Goal: Task Accomplishment & Management: Use online tool/utility

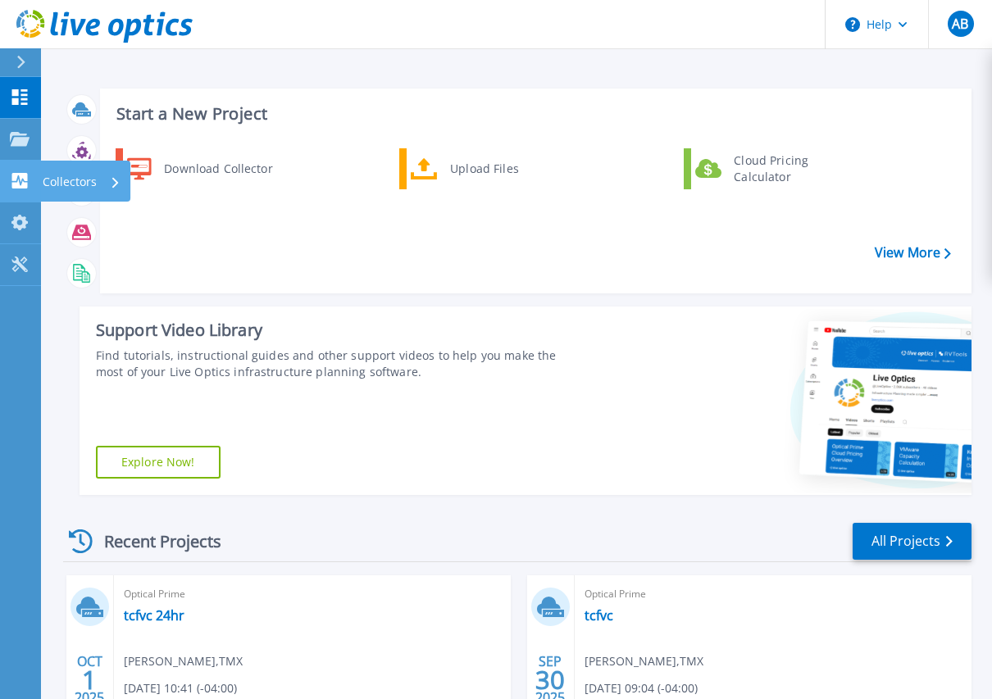
click at [65, 174] on p "Collectors" at bounding box center [70, 182] width 54 height 43
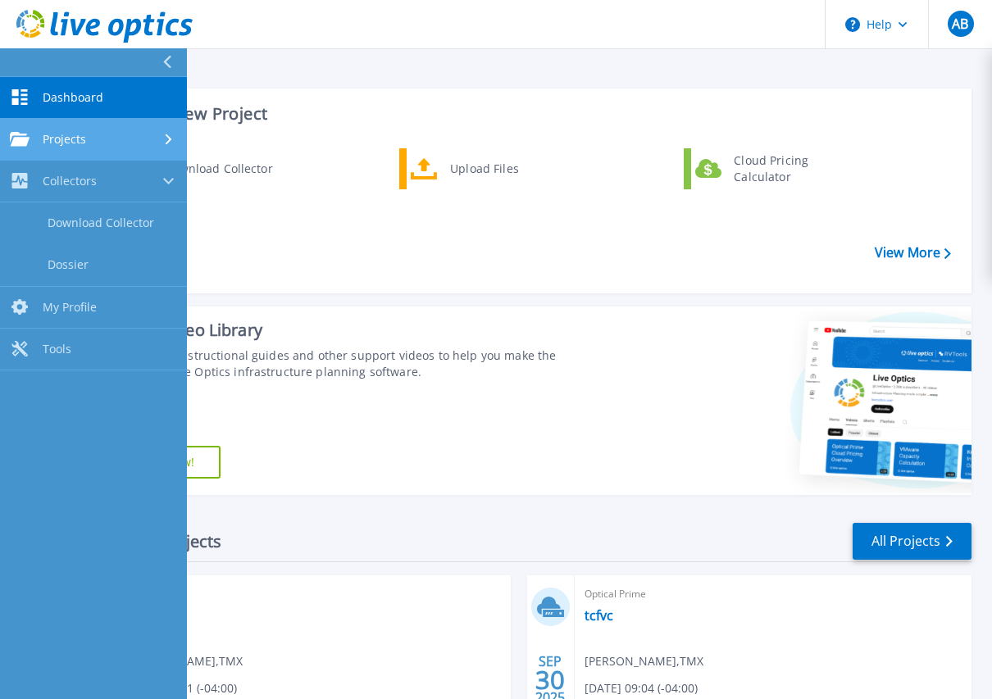
click at [133, 129] on link "Projects Projects" at bounding box center [93, 140] width 187 height 42
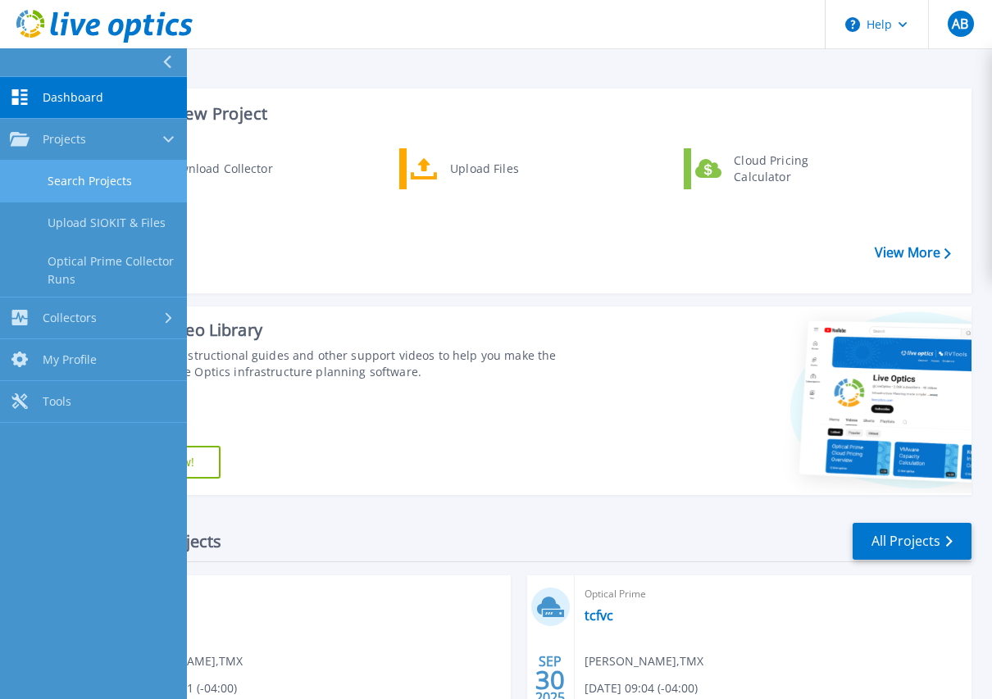
click at [98, 186] on link "Search Projects" at bounding box center [93, 182] width 187 height 42
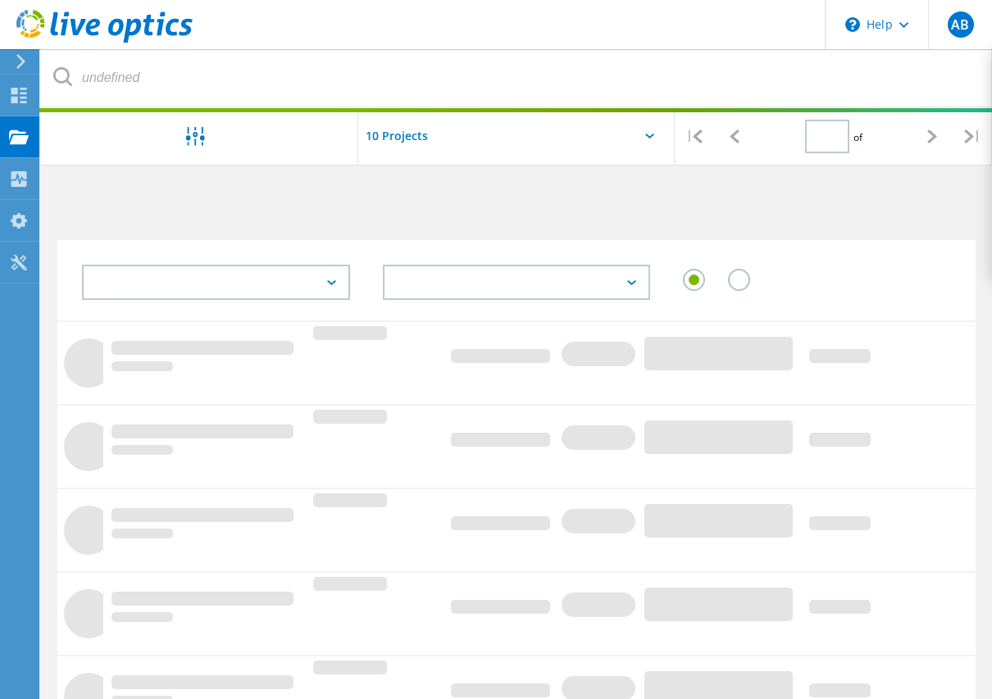
type input "1"
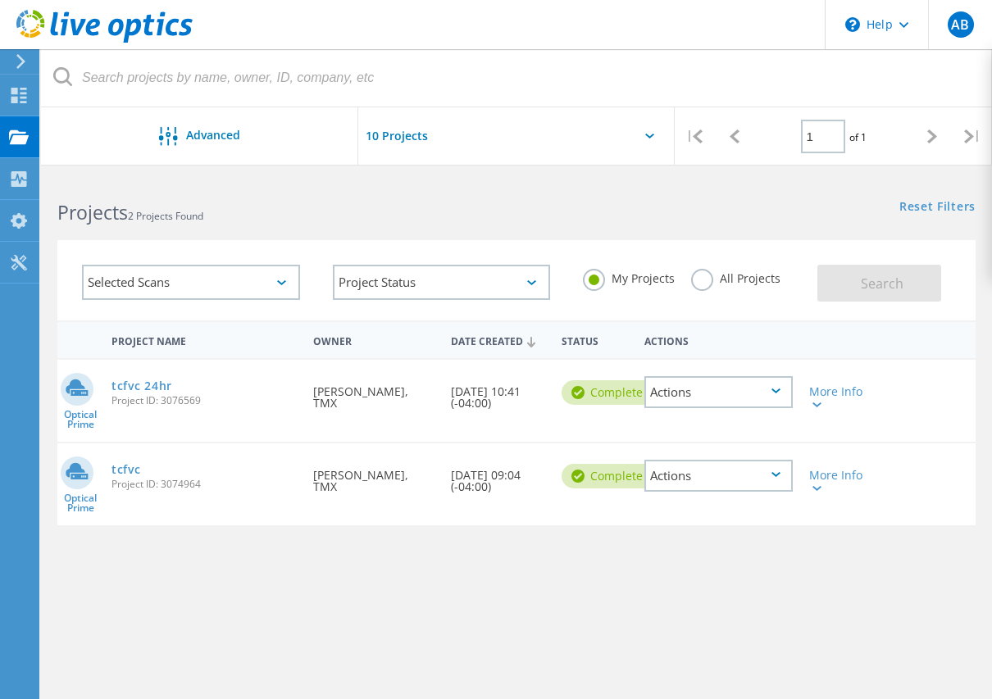
click at [211, 595] on div "Project Name Owner Date Created Status Actions Optical Prime tcfvc 24hr Project…" at bounding box center [516, 534] width 918 height 426
click at [75, 139] on div "Projects" at bounding box center [78, 136] width 62 height 11
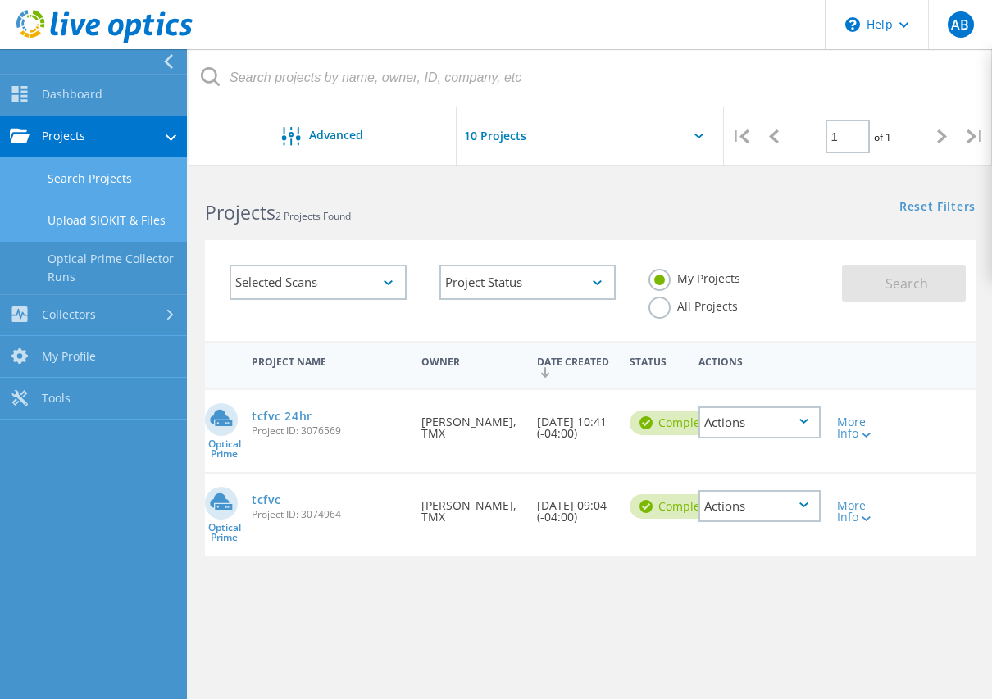
click at [68, 223] on link "Upload SIOKIT & Files" at bounding box center [93, 221] width 187 height 42
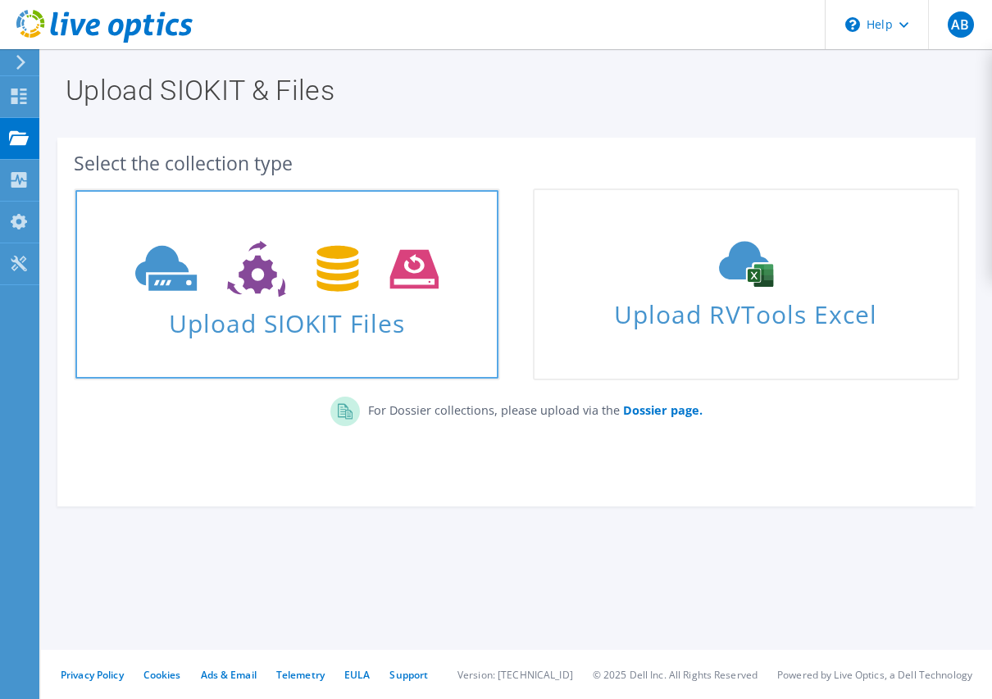
click at [233, 313] on span "Upload SIOKIT Files" at bounding box center [286, 318] width 423 height 35
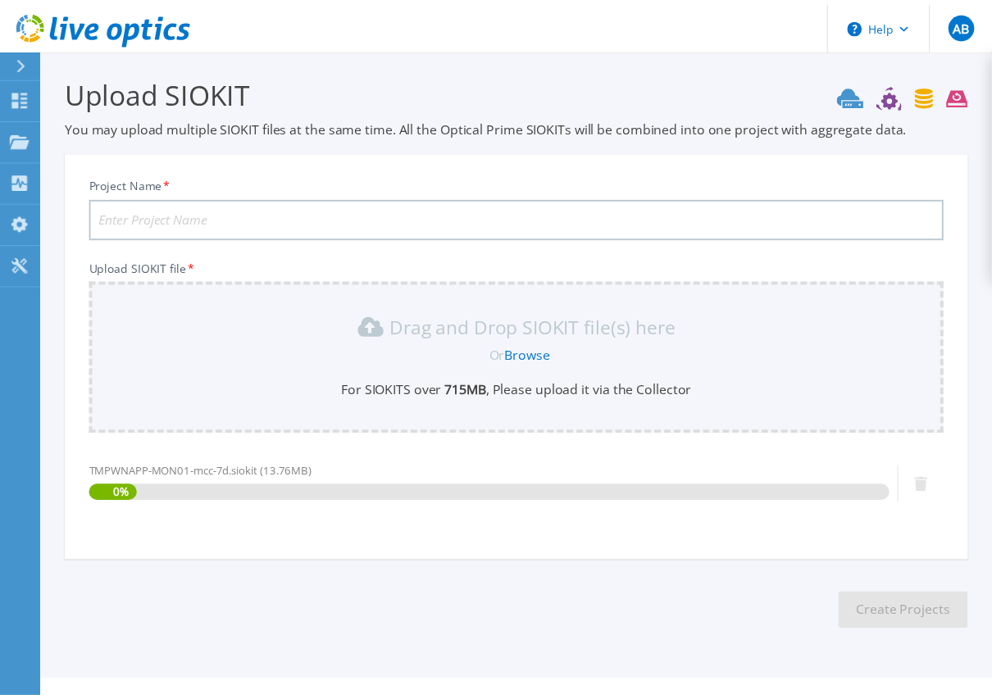
scroll to position [32, 0]
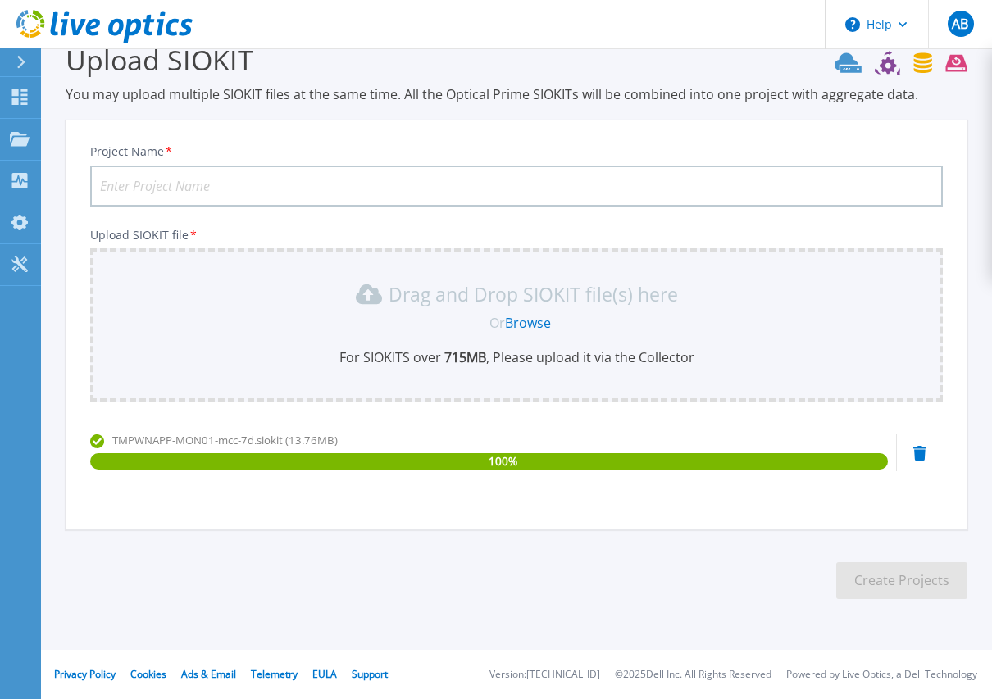
click at [453, 184] on input "Project Name *" at bounding box center [516, 186] width 853 height 41
type input "mcc-7d"
click at [887, 581] on button "Create Projects" at bounding box center [901, 581] width 131 height 37
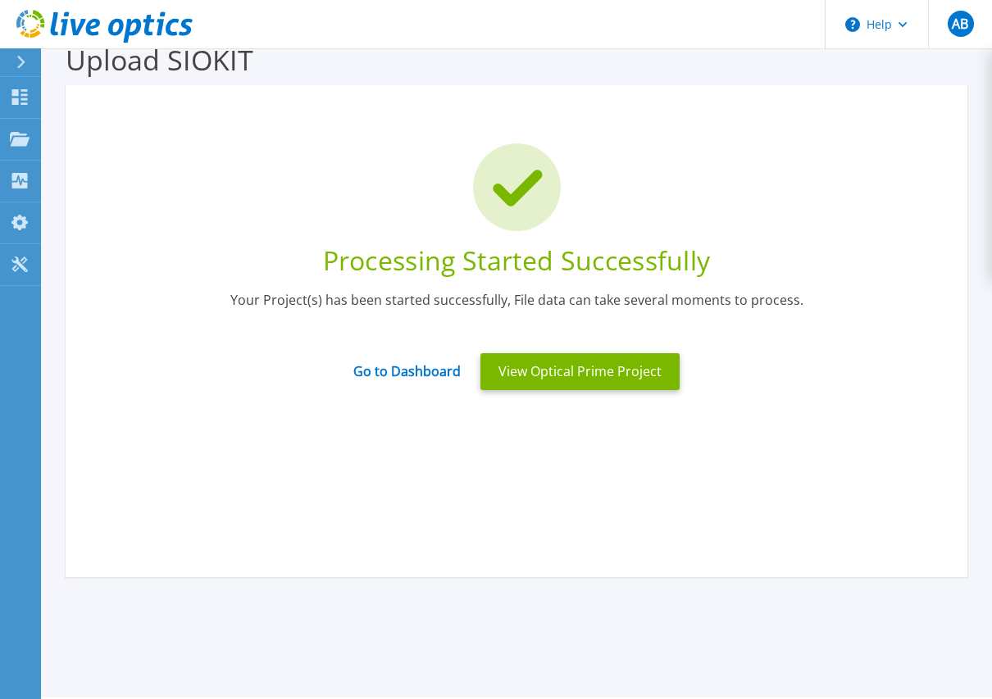
click at [271, 161] on div at bounding box center [516, 187] width 853 height 88
click at [574, 363] on button "View Optical Prime Project" at bounding box center [580, 371] width 199 height 37
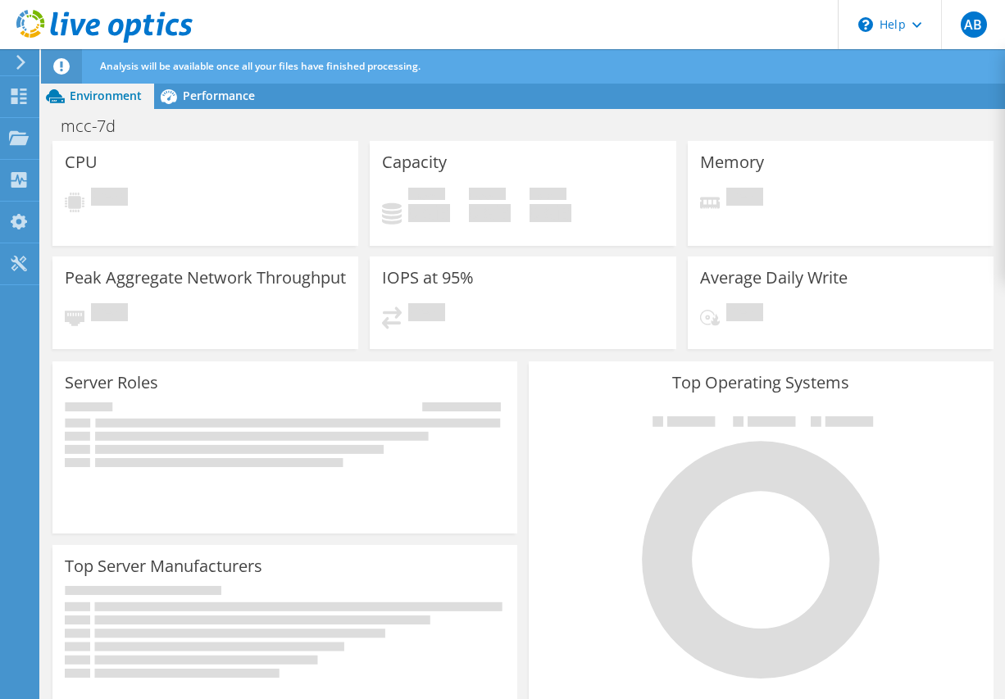
click at [269, 565] on div "Top Server Manufacturers Manufacturers are shown for physical servers and hyper…" at bounding box center [284, 649] width 465 height 209
click at [18, 142] on use at bounding box center [19, 137] width 20 height 14
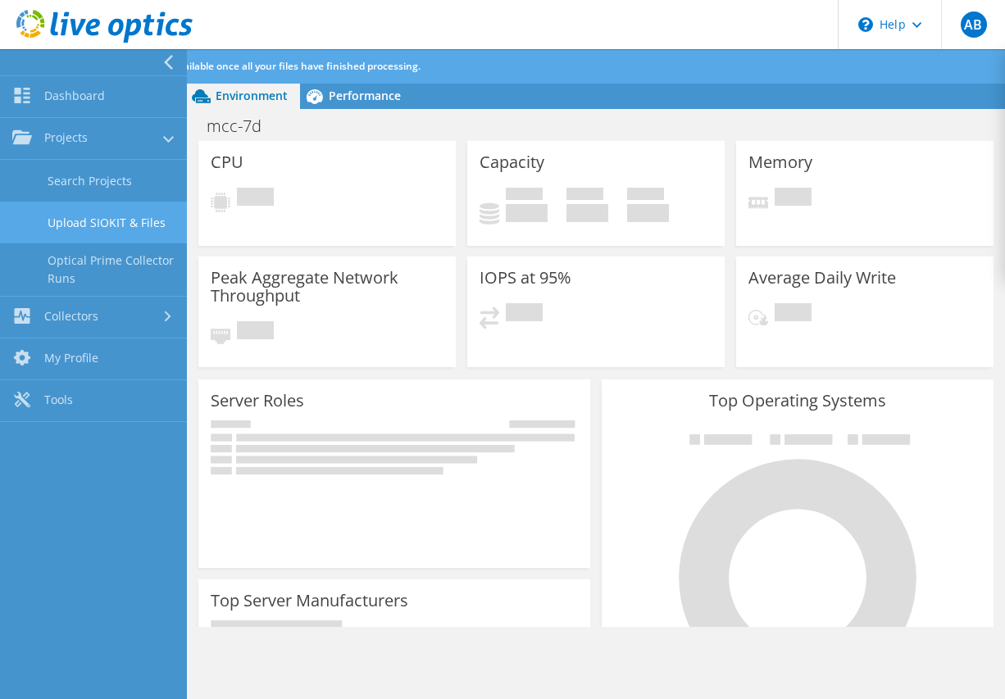
click at [134, 223] on link "Upload SIOKIT & Files" at bounding box center [93, 223] width 187 height 42
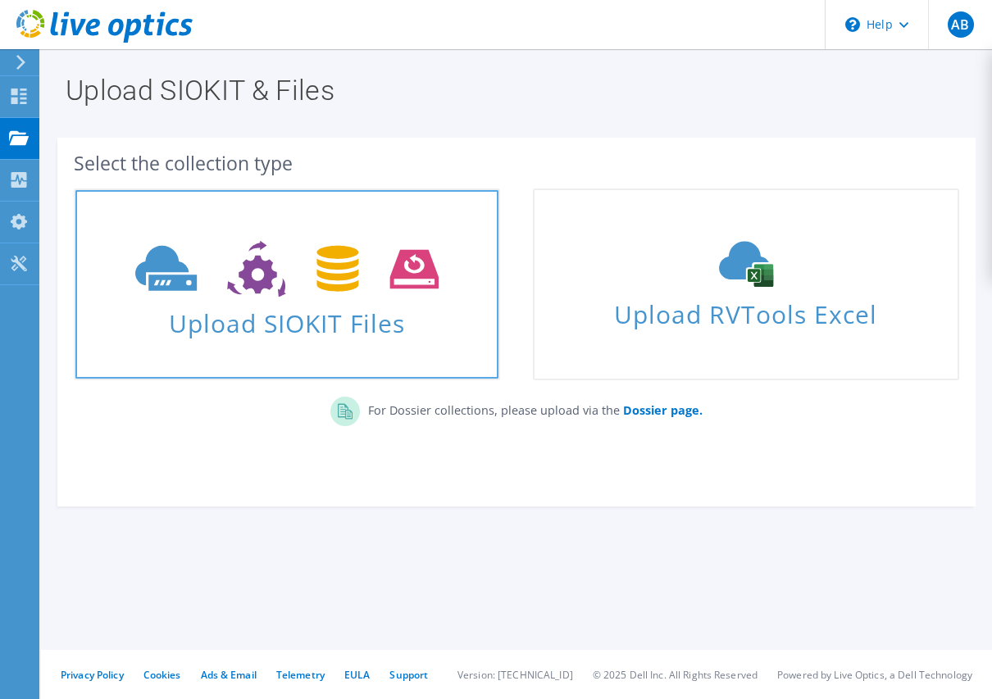
click at [325, 303] on span "Upload SIOKIT Files" at bounding box center [286, 318] width 423 height 35
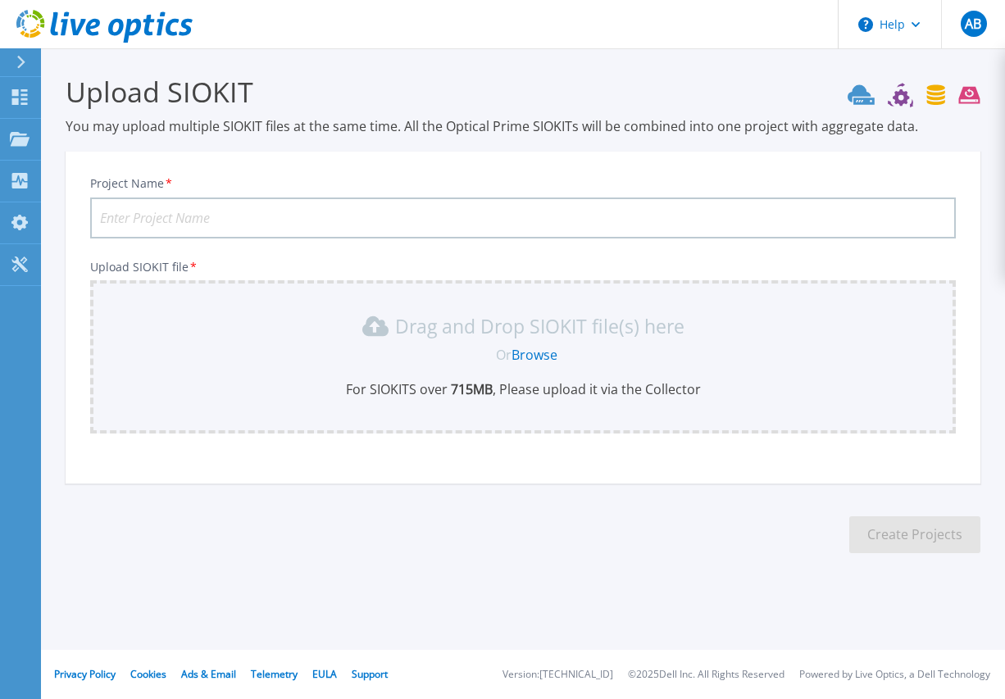
click at [302, 221] on input "Project Name *" at bounding box center [523, 218] width 866 height 41
type input "tcf-7d"
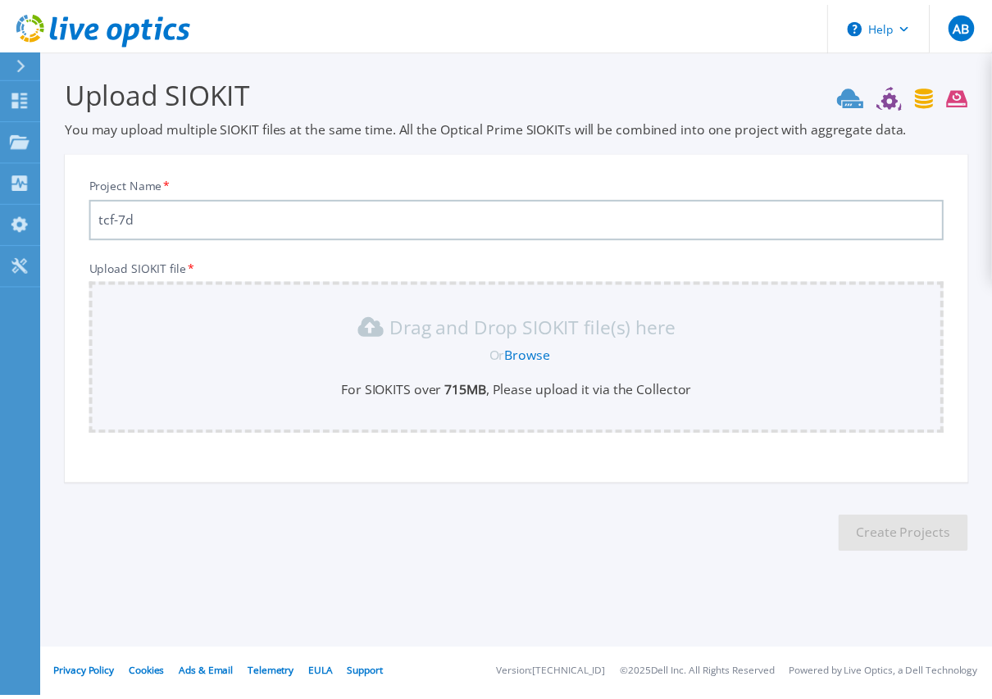
scroll to position [32, 0]
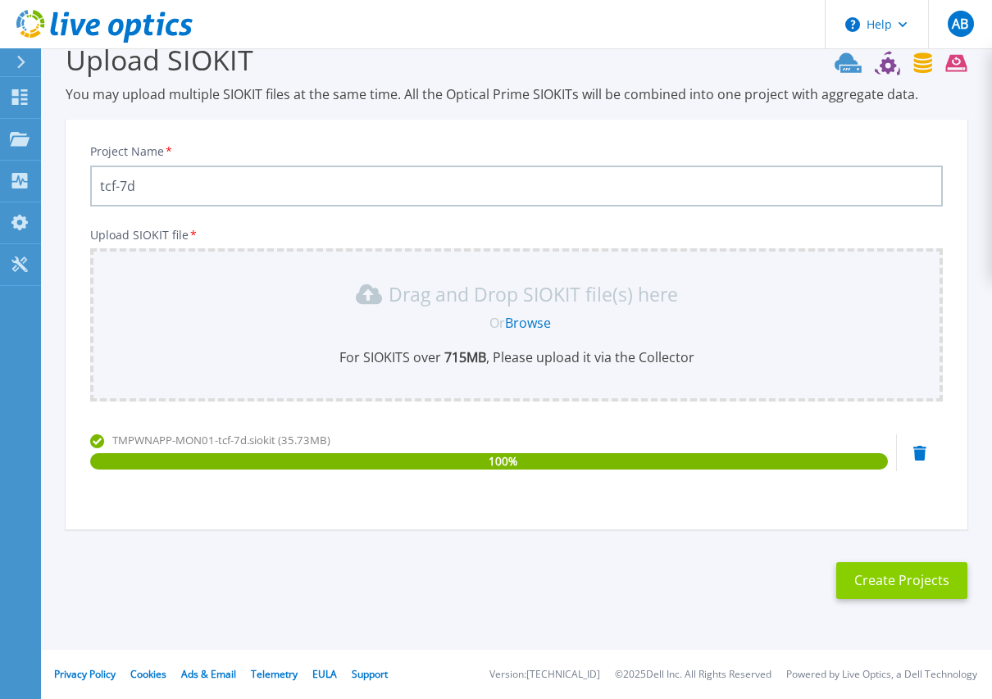
click at [918, 583] on button "Create Projects" at bounding box center [901, 581] width 131 height 37
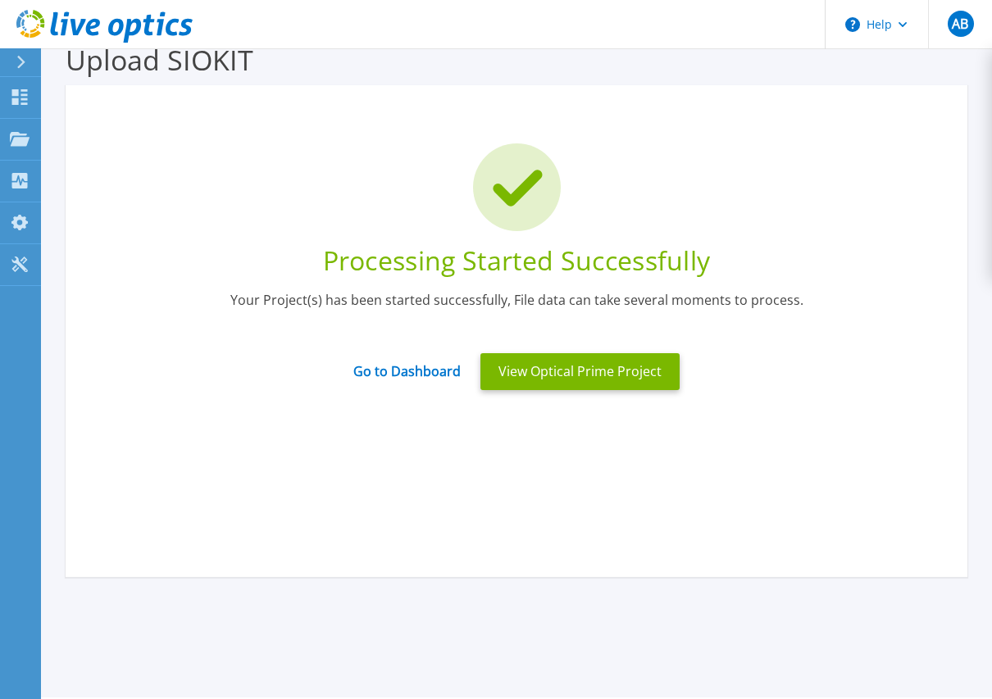
click at [426, 558] on div "Processing Started Successfully Your Project(s) has been started successfully, …" at bounding box center [517, 331] width 902 height 492
click at [412, 371] on link "Go to Dashboard" at bounding box center [406, 366] width 107 height 32
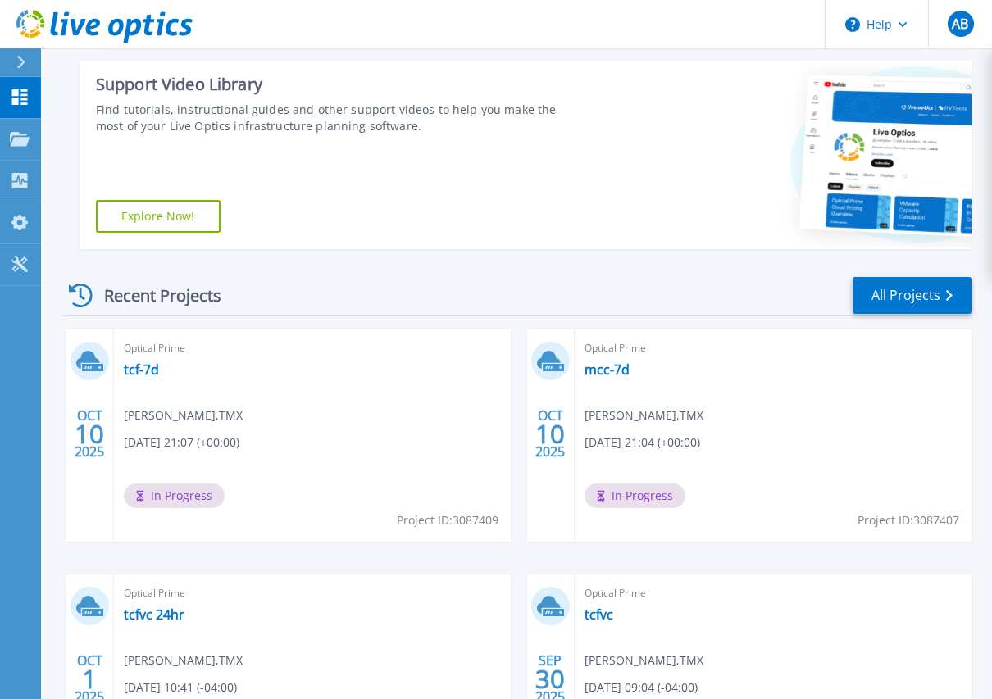
scroll to position [328, 0]
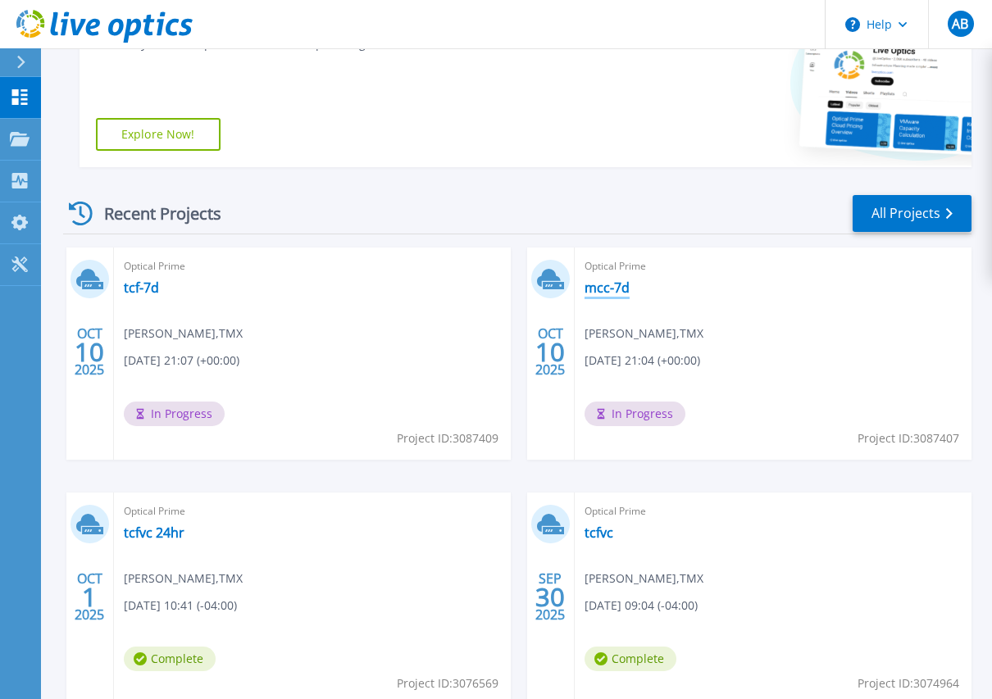
click at [607, 294] on link "mcc-7d" at bounding box center [607, 288] width 45 height 16
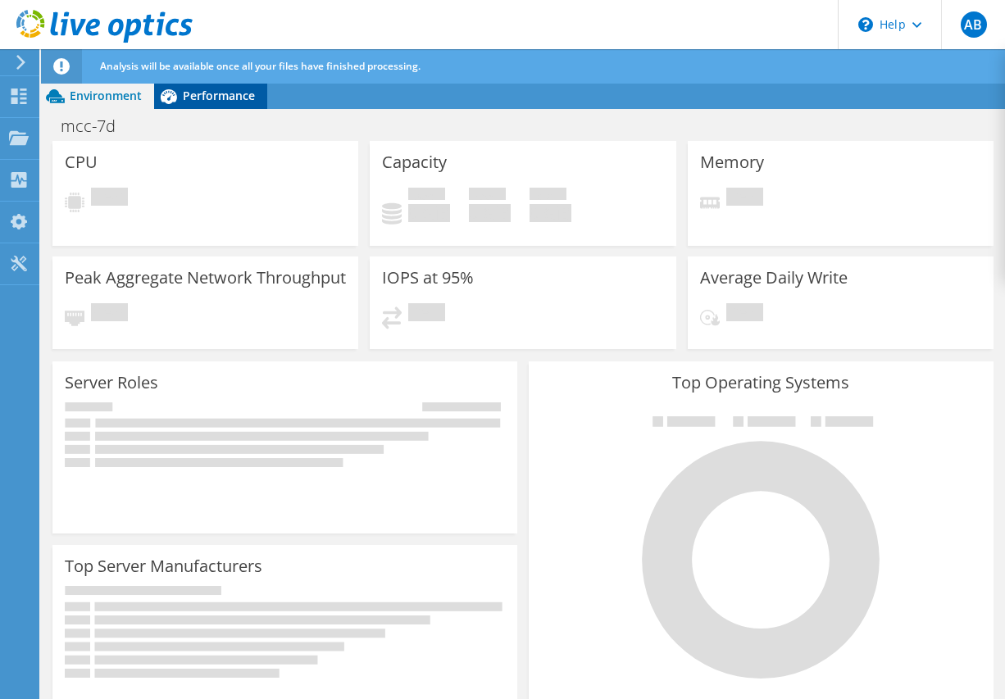
click at [239, 93] on span "Performance" at bounding box center [219, 96] width 72 height 16
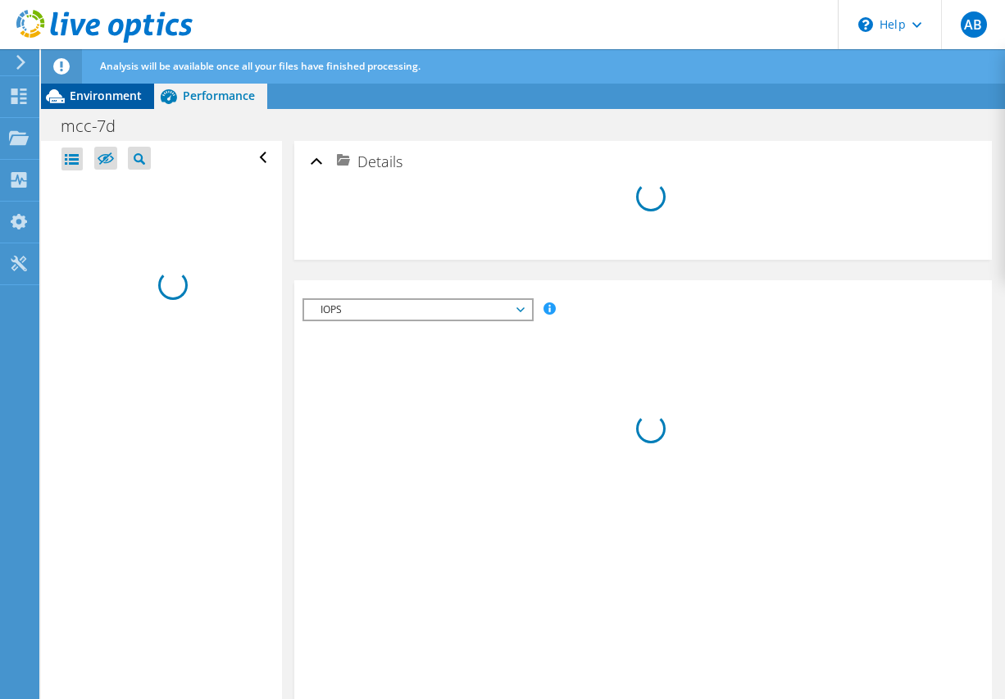
click at [80, 99] on span "Environment" at bounding box center [106, 96] width 72 height 16
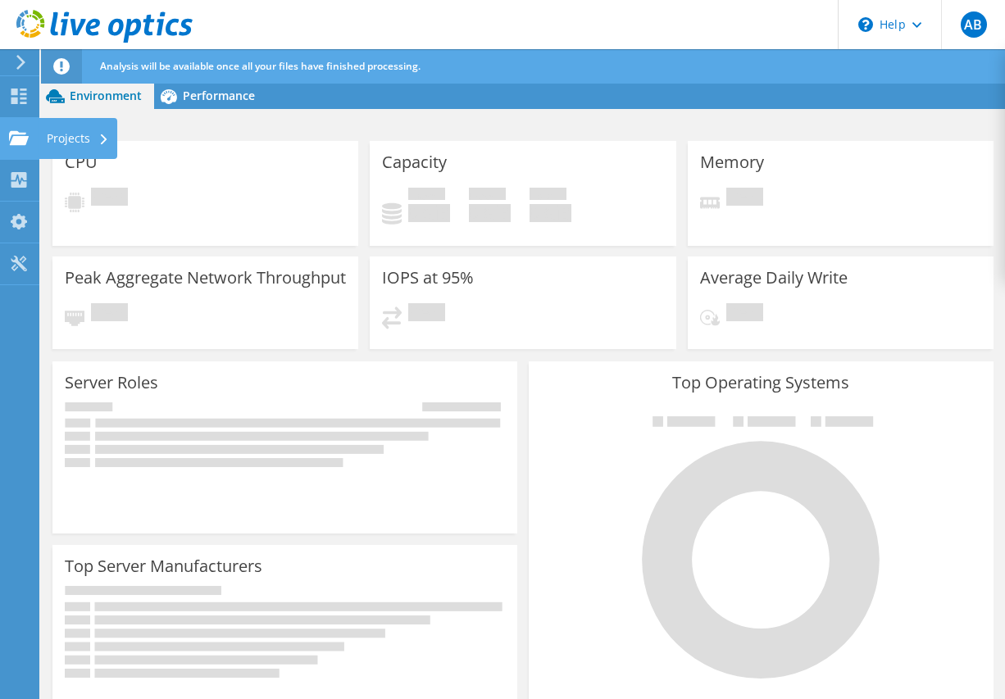
click at [18, 144] on use at bounding box center [19, 137] width 20 height 14
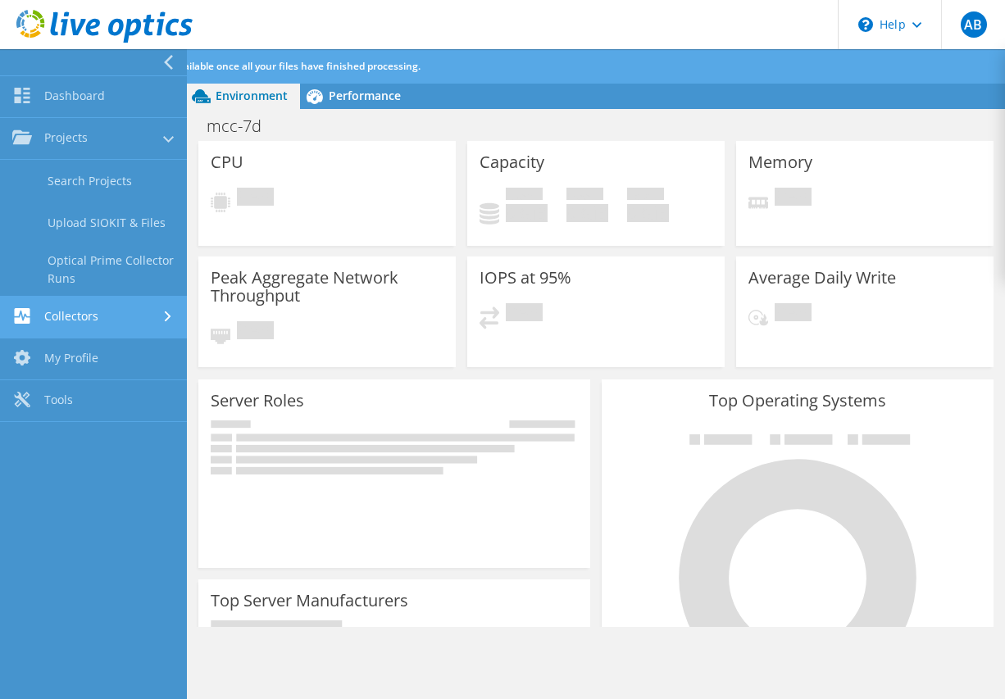
click at [159, 319] on link "Collectors" at bounding box center [93, 318] width 187 height 42
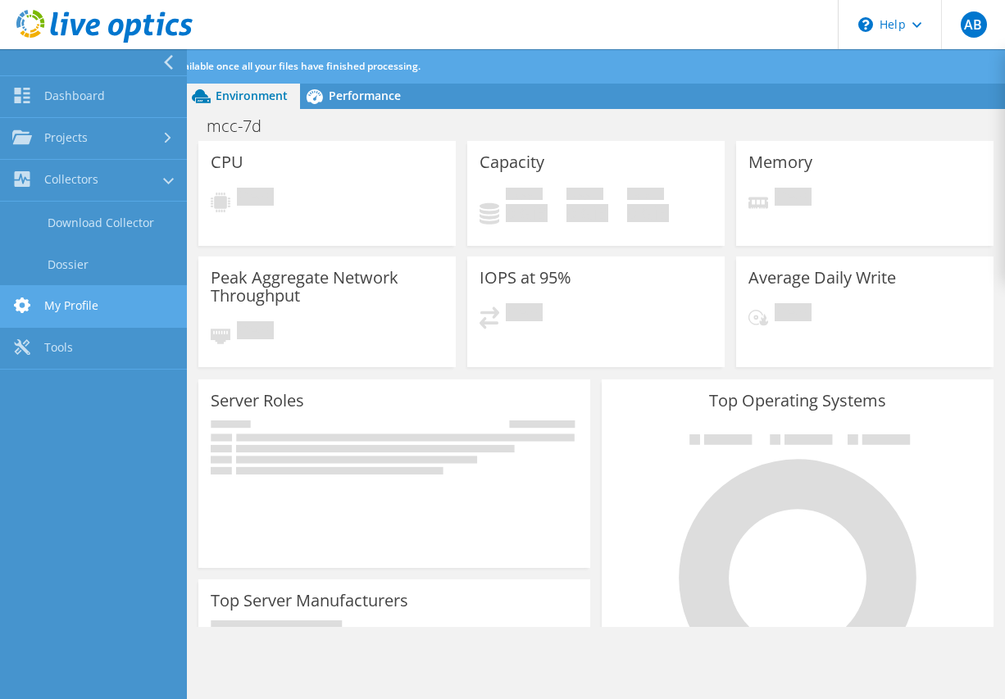
click at [141, 307] on link "My Profile" at bounding box center [93, 307] width 187 height 42
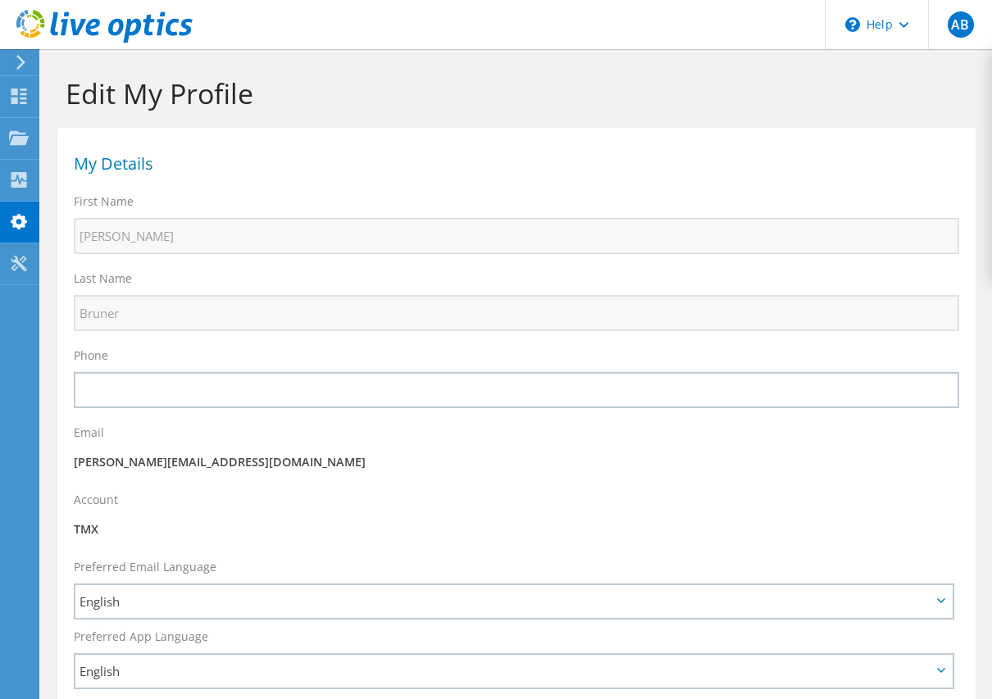
select select "37"
click at [15, 95] on icon at bounding box center [19, 97] width 20 height 16
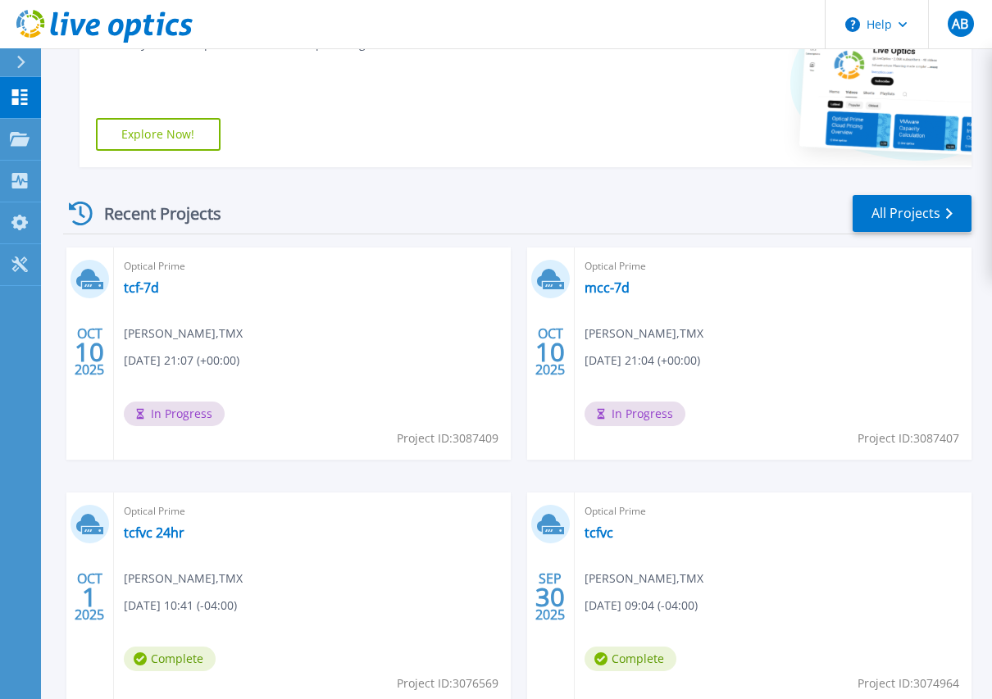
scroll to position [429, 0]
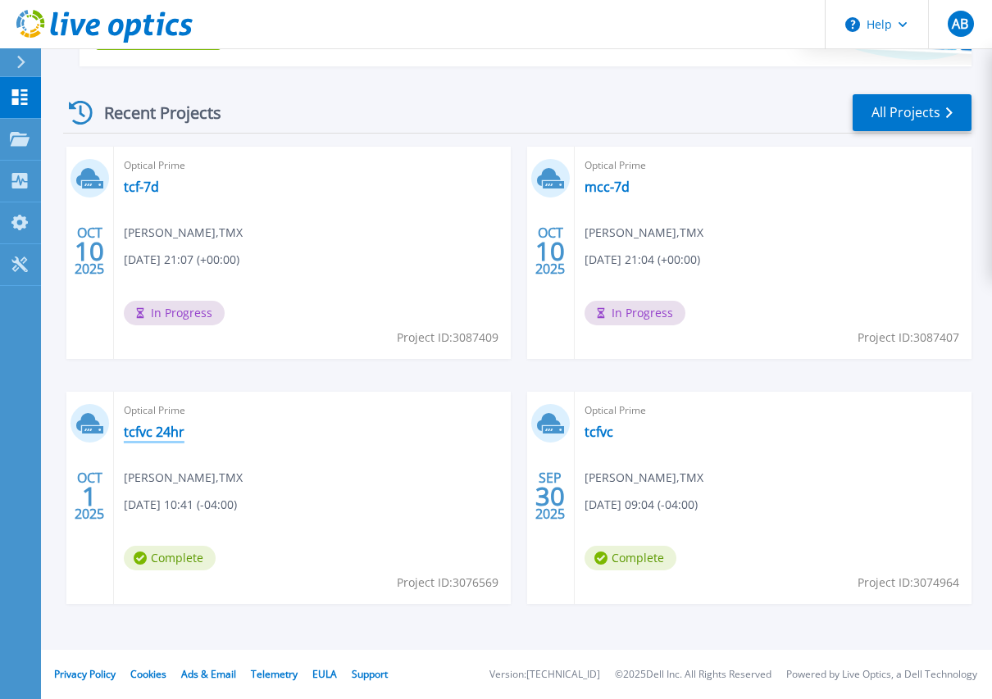
click at [152, 431] on link "tcfvc 24hr" at bounding box center [154, 432] width 61 height 16
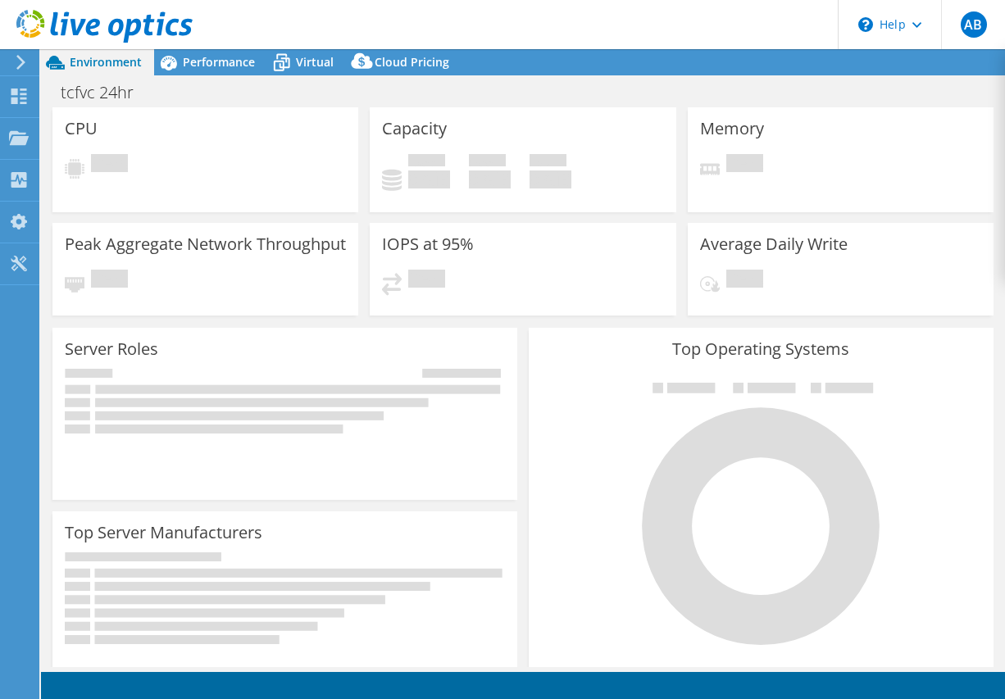
select select "USD"
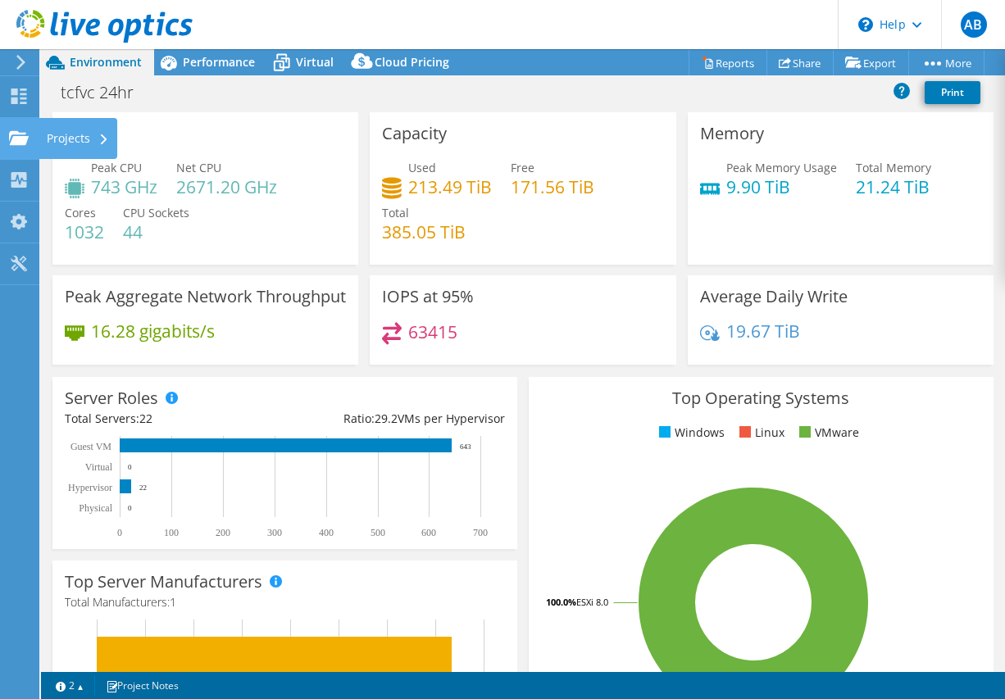
click at [20, 142] on use at bounding box center [19, 137] width 20 height 14
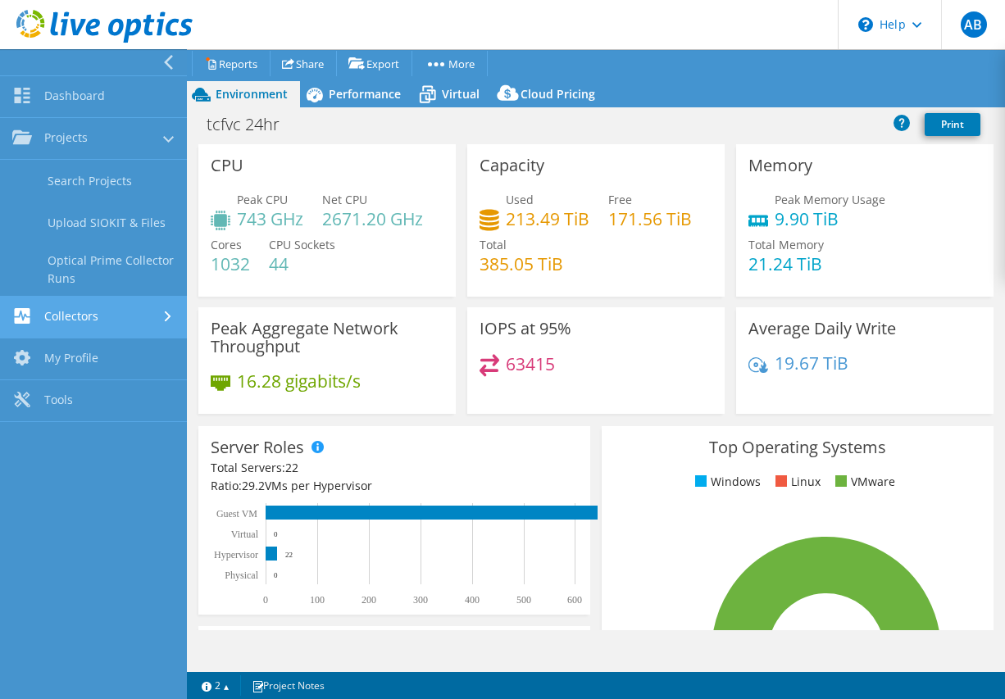
click at [114, 310] on link "Collectors" at bounding box center [93, 318] width 187 height 42
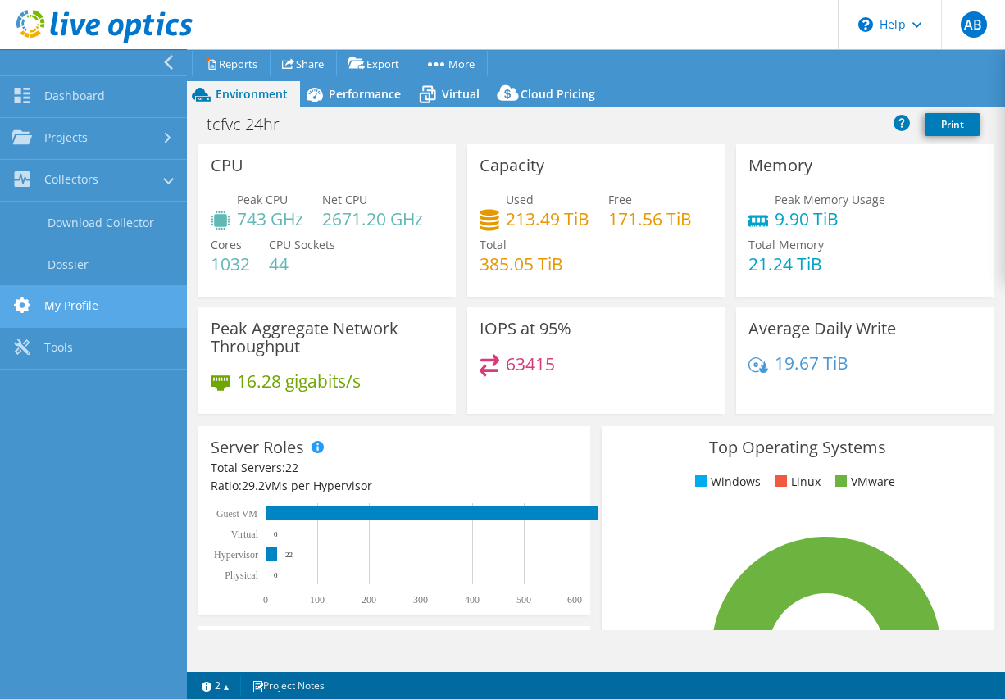
click at [96, 300] on link "My Profile" at bounding box center [93, 307] width 187 height 42
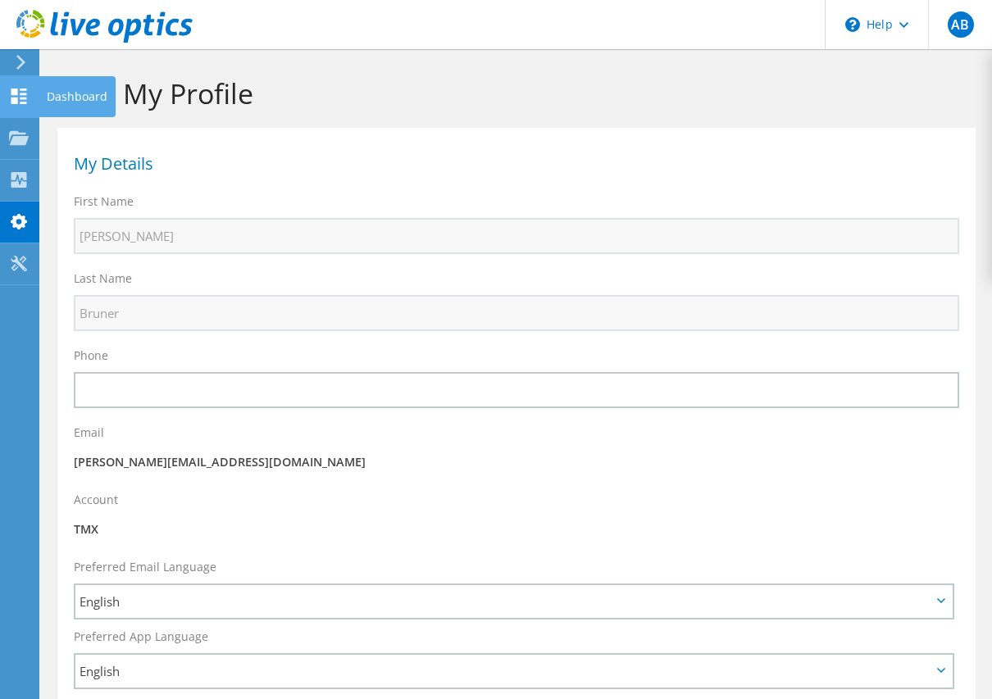
click at [16, 104] on div at bounding box center [19, 98] width 20 height 18
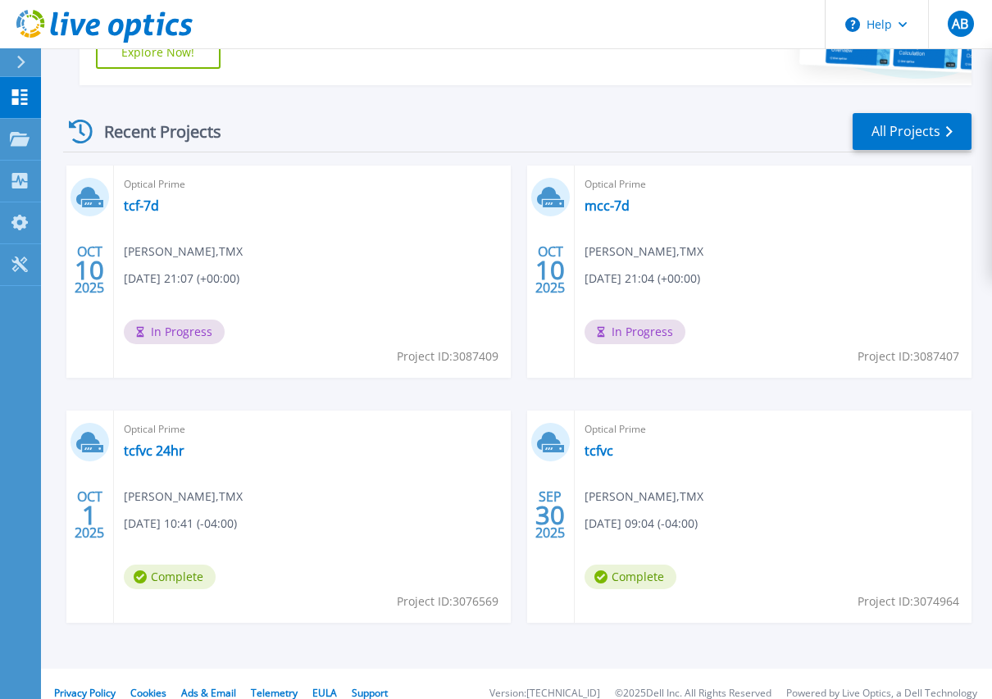
scroll to position [429, 0]
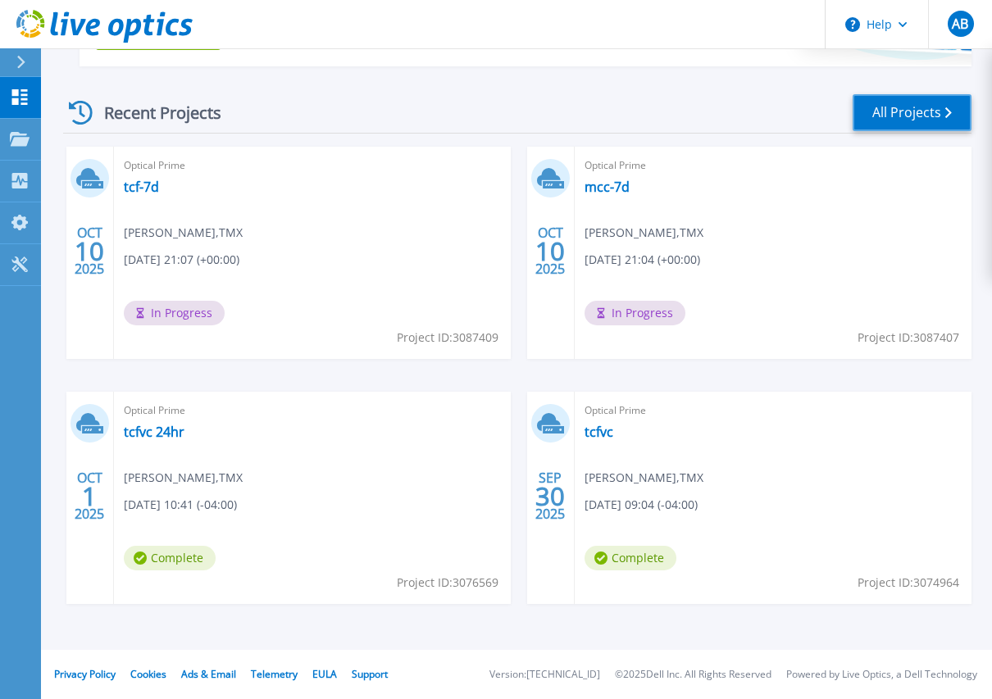
click at [932, 102] on link "All Projects" at bounding box center [912, 112] width 119 height 37
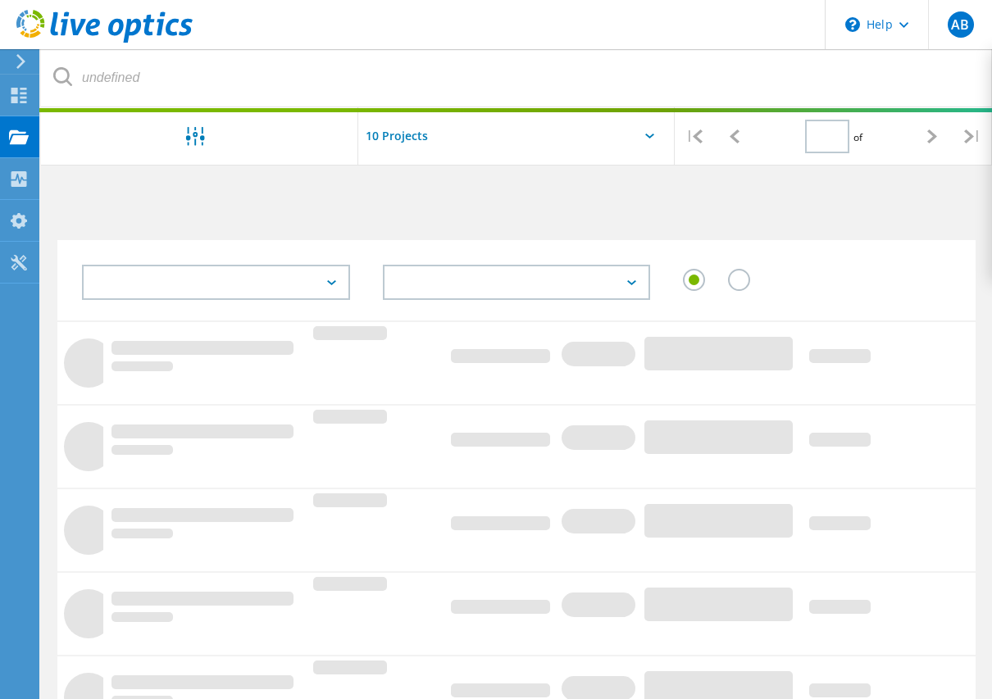
type input "1"
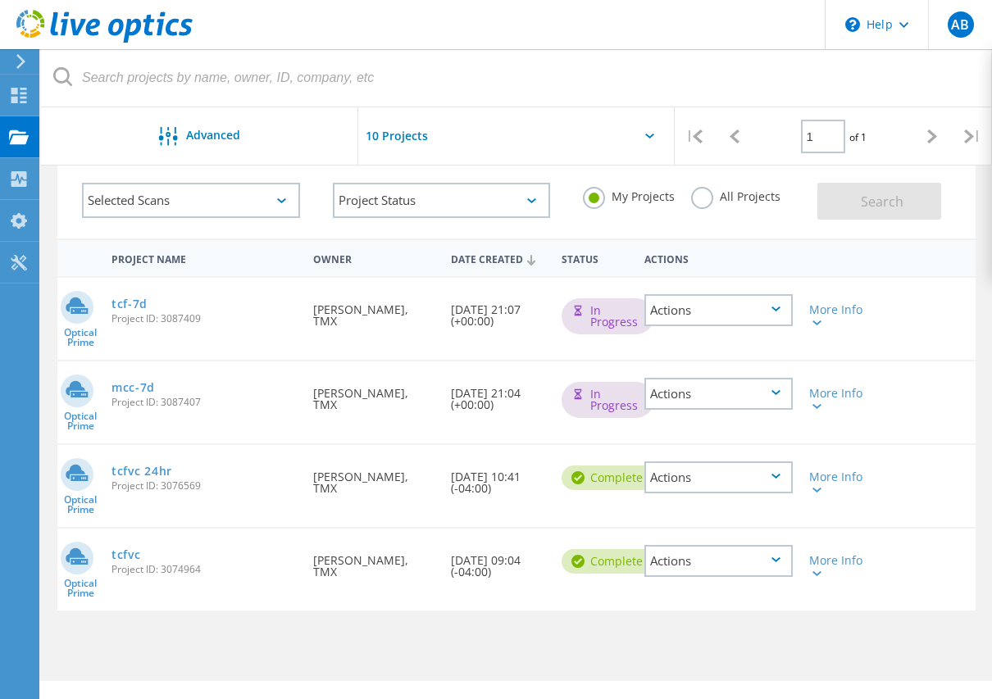
scroll to position [113, 0]
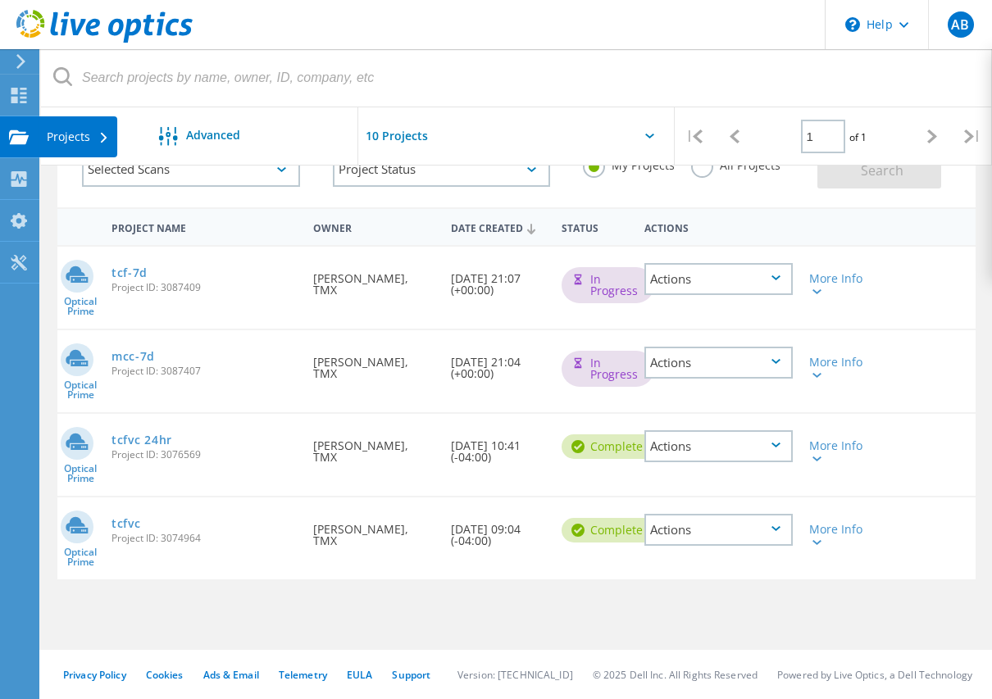
click at [43, 128] on div "Projects" at bounding box center [78, 136] width 79 height 41
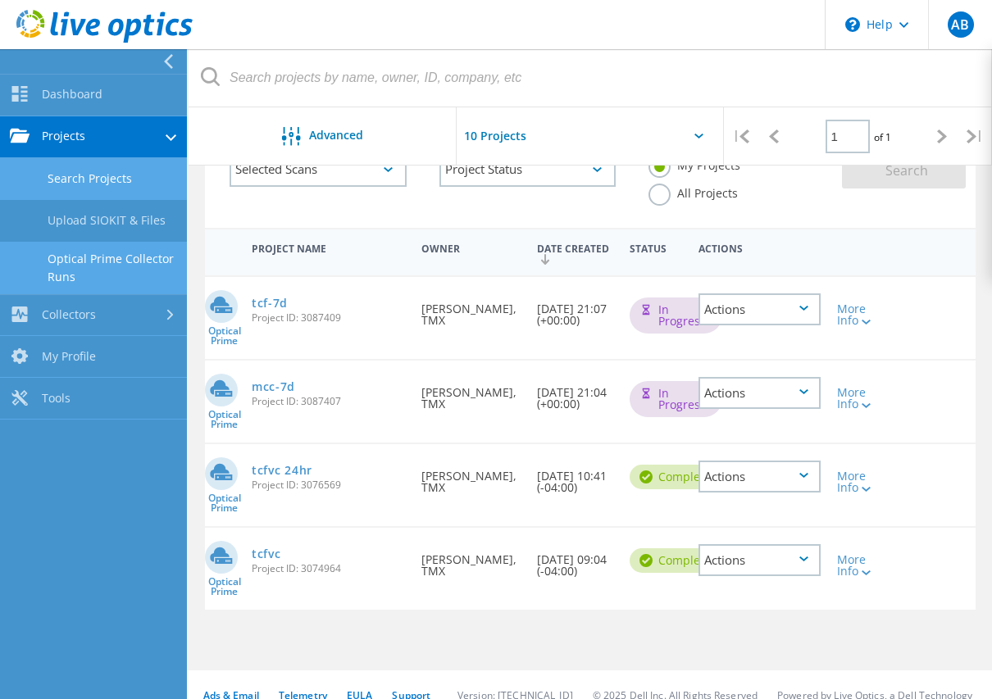
click at [67, 271] on link "Optical Prime Collector Runs" at bounding box center [93, 268] width 187 height 52
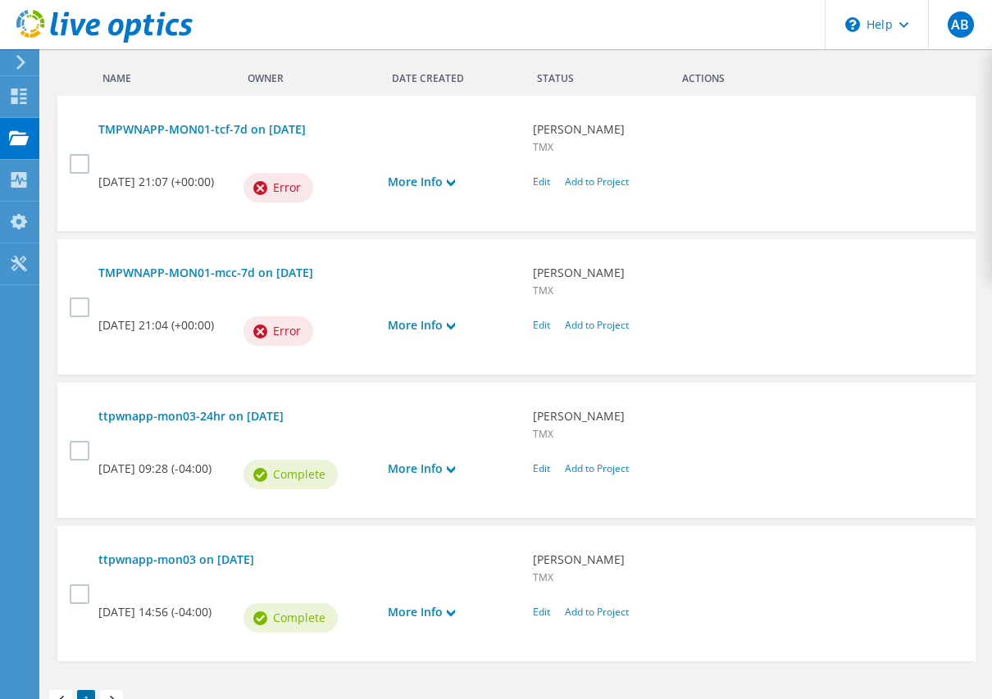
scroll to position [410, 0]
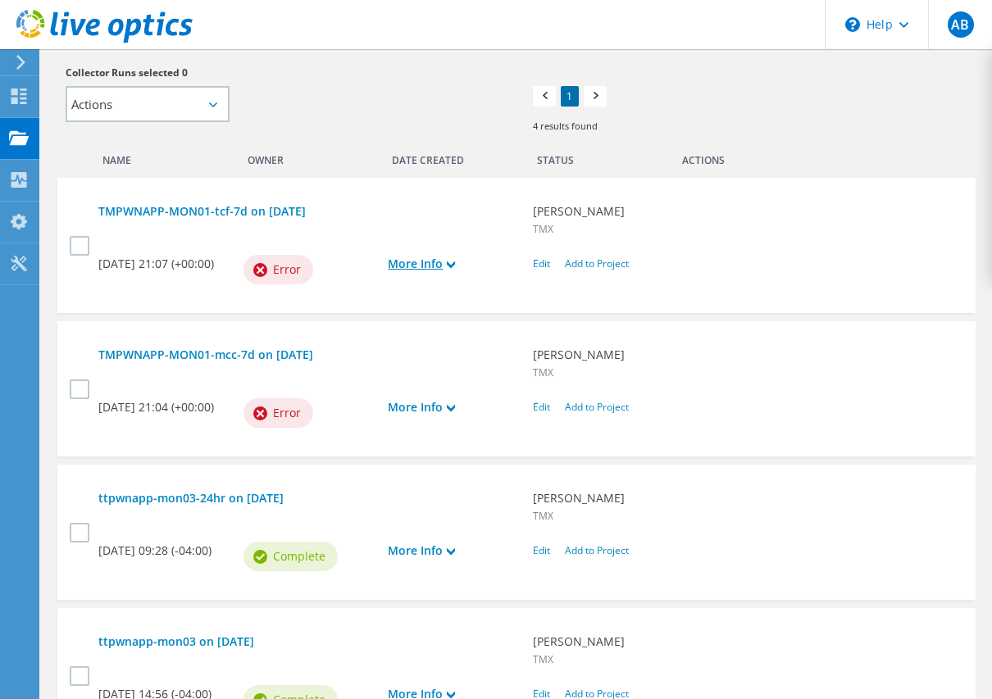
click at [418, 262] on link "More Info" at bounding box center [452, 264] width 129 height 18
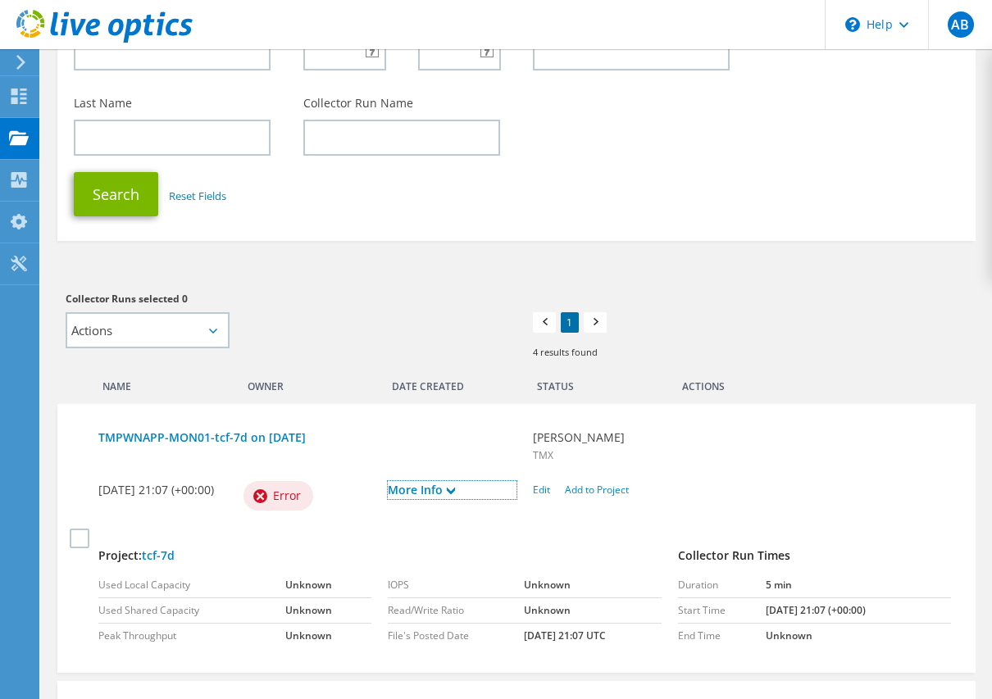
scroll to position [0, 0]
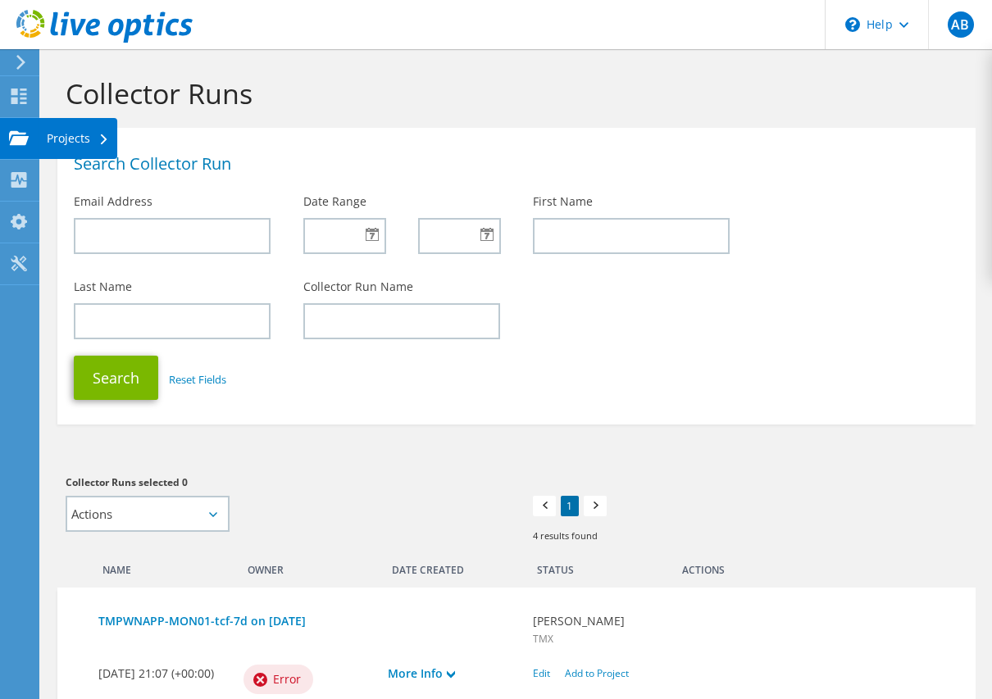
click at [16, 146] on div at bounding box center [19, 140] width 20 height 18
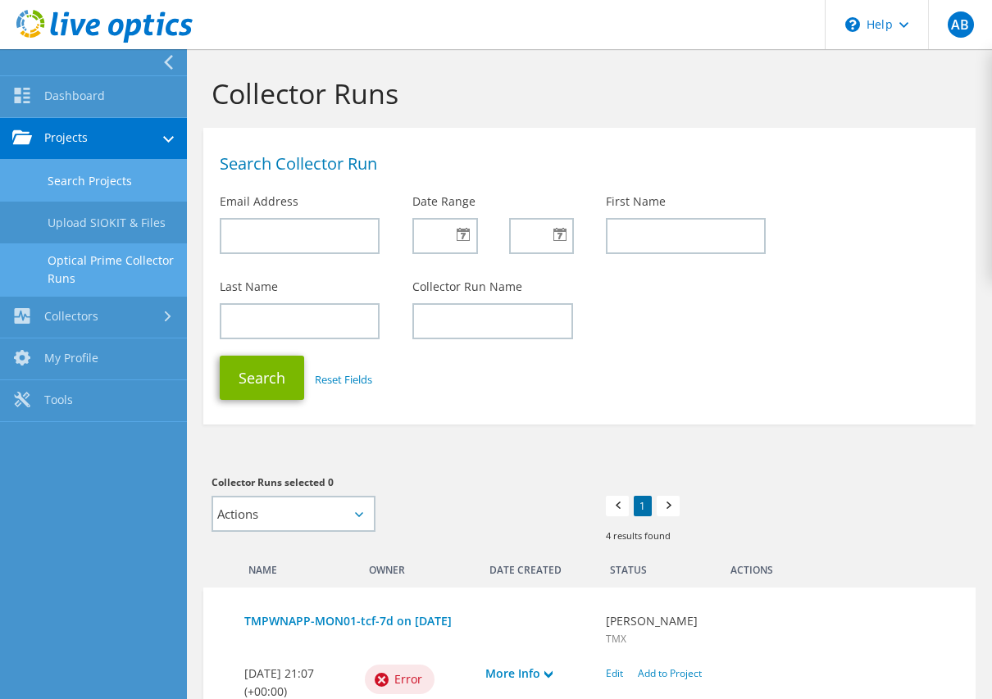
click at [63, 175] on link "Search Projects" at bounding box center [93, 181] width 187 height 42
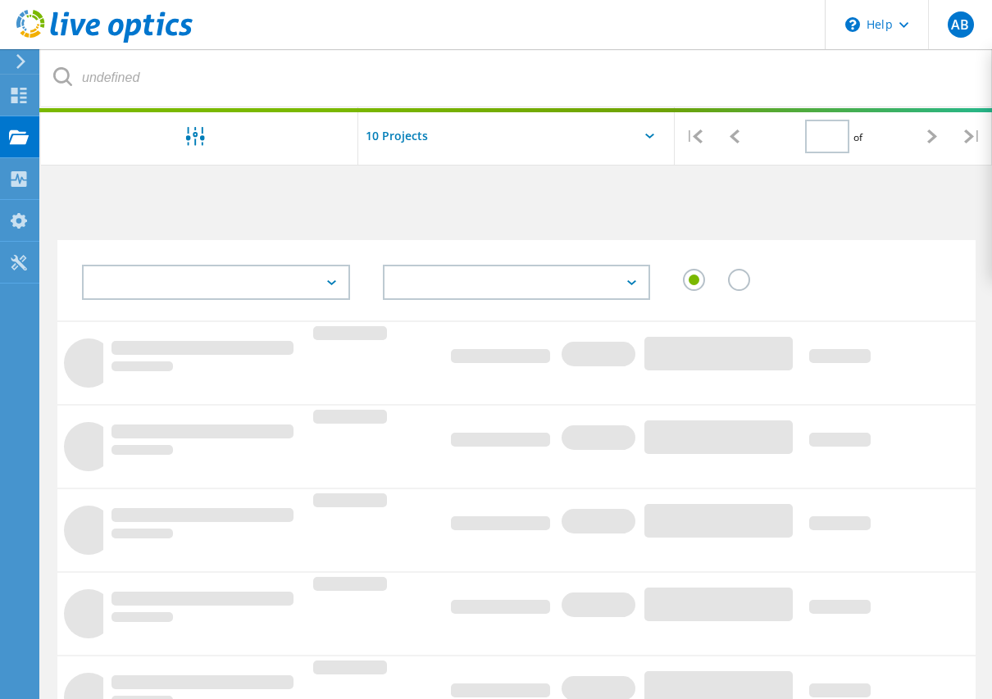
type input "1"
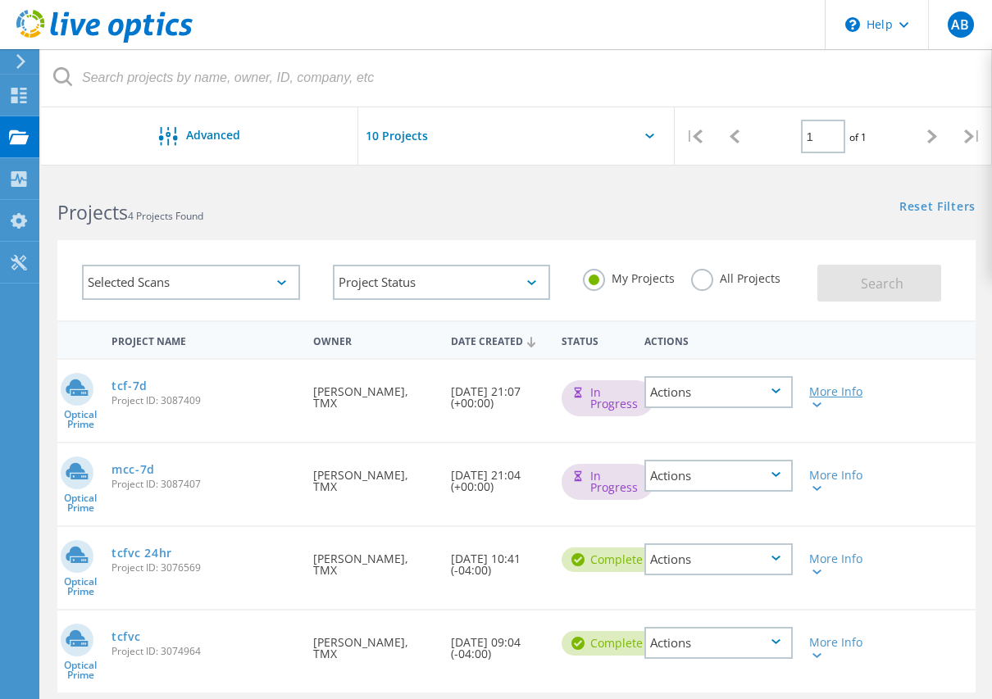
click at [826, 401] on div "More Info" at bounding box center [837, 397] width 57 height 23
